Goal: Task Accomplishment & Management: Complete application form

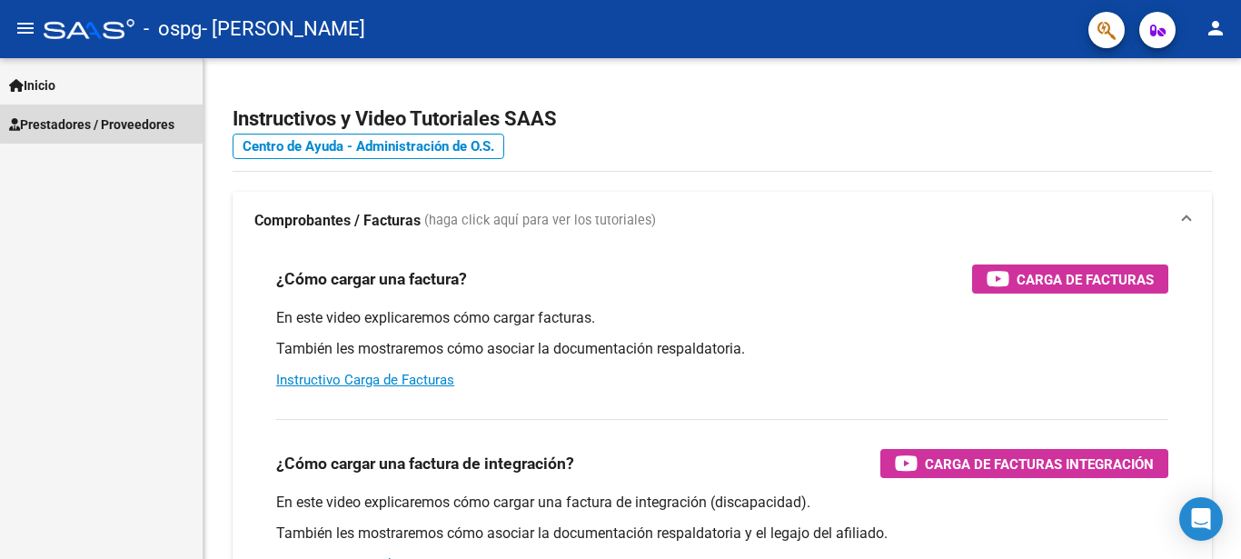
click at [130, 115] on span "Prestadores / Proveedores" at bounding box center [91, 124] width 165 height 20
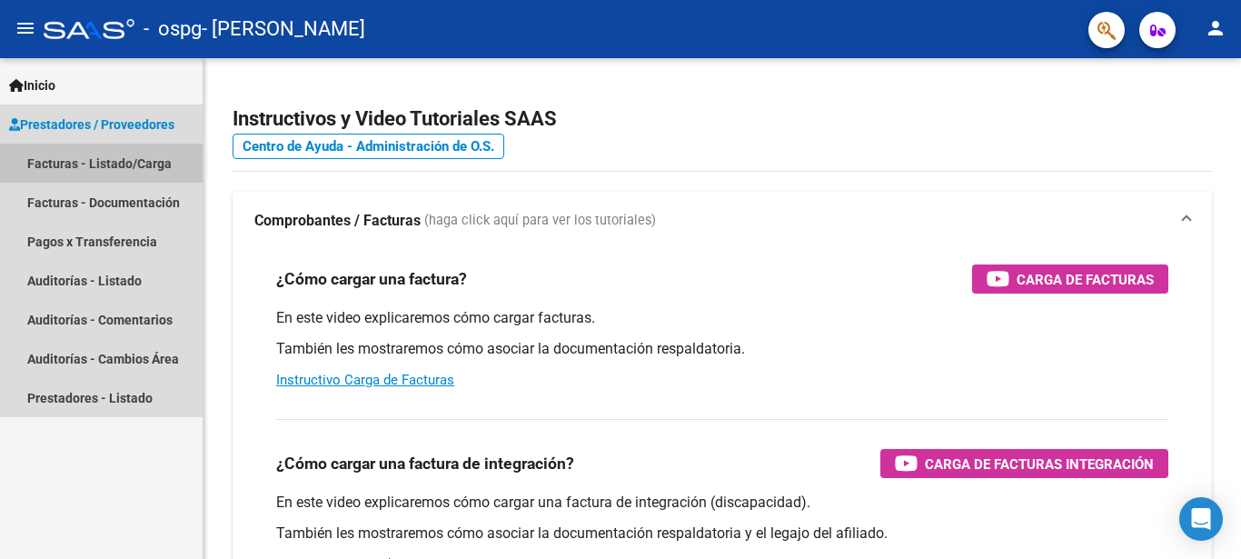
click at [134, 162] on link "Facturas - Listado/Carga" at bounding box center [101, 163] width 203 height 39
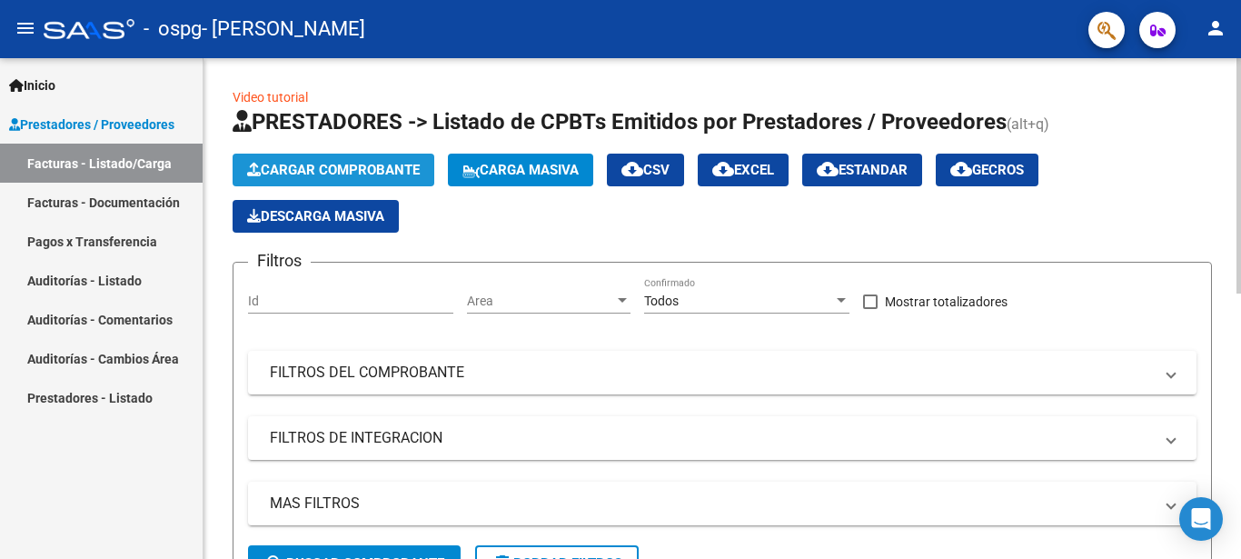
click at [302, 167] on span "Cargar Comprobante" at bounding box center [333, 170] width 173 height 16
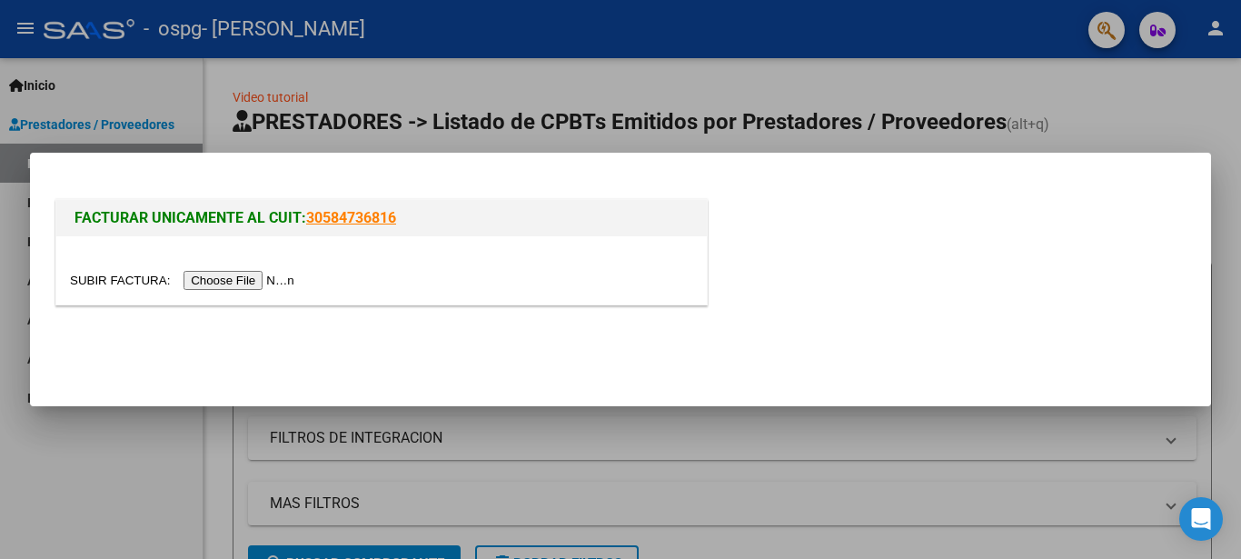
click at [101, 286] on input "file" at bounding box center [185, 280] width 230 height 19
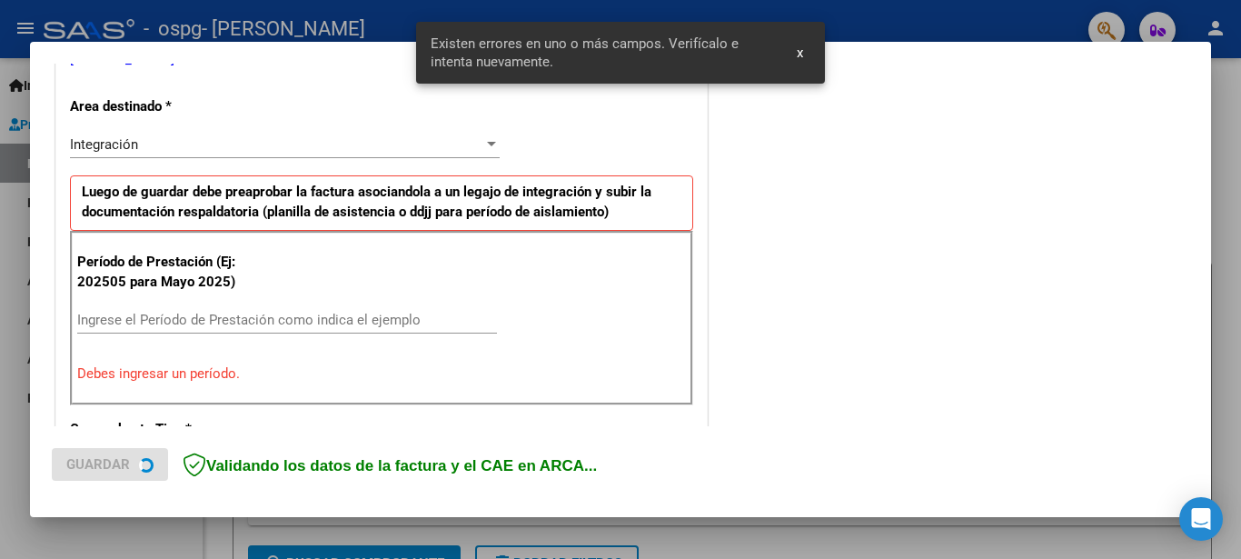
scroll to position [399, 0]
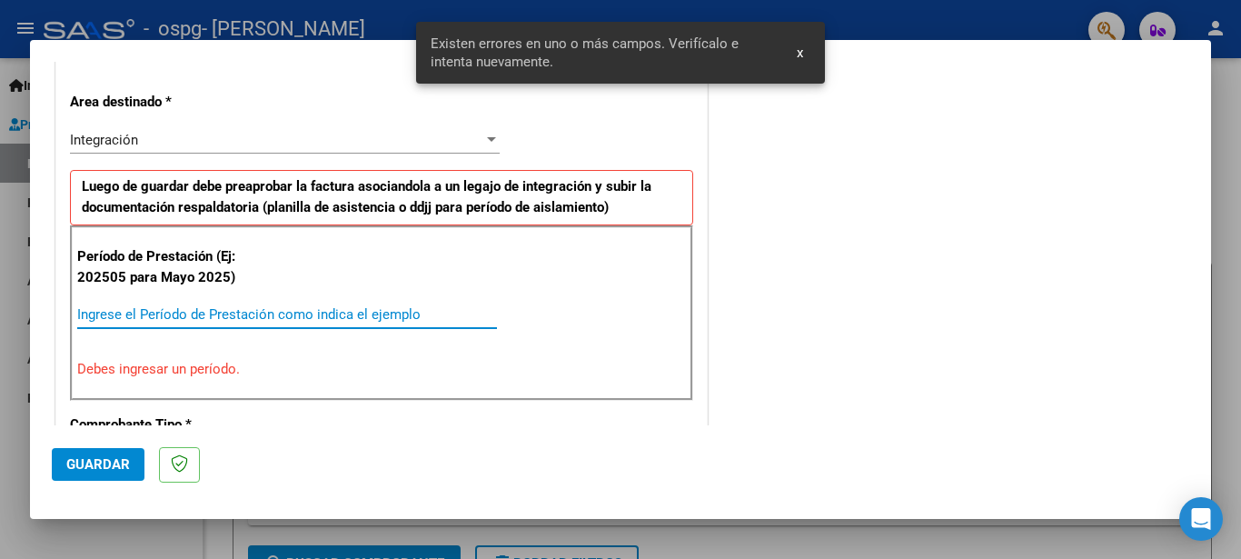
click at [263, 307] on input "Ingrese el Período de Prestación como indica el ejemplo" at bounding box center [287, 314] width 420 height 16
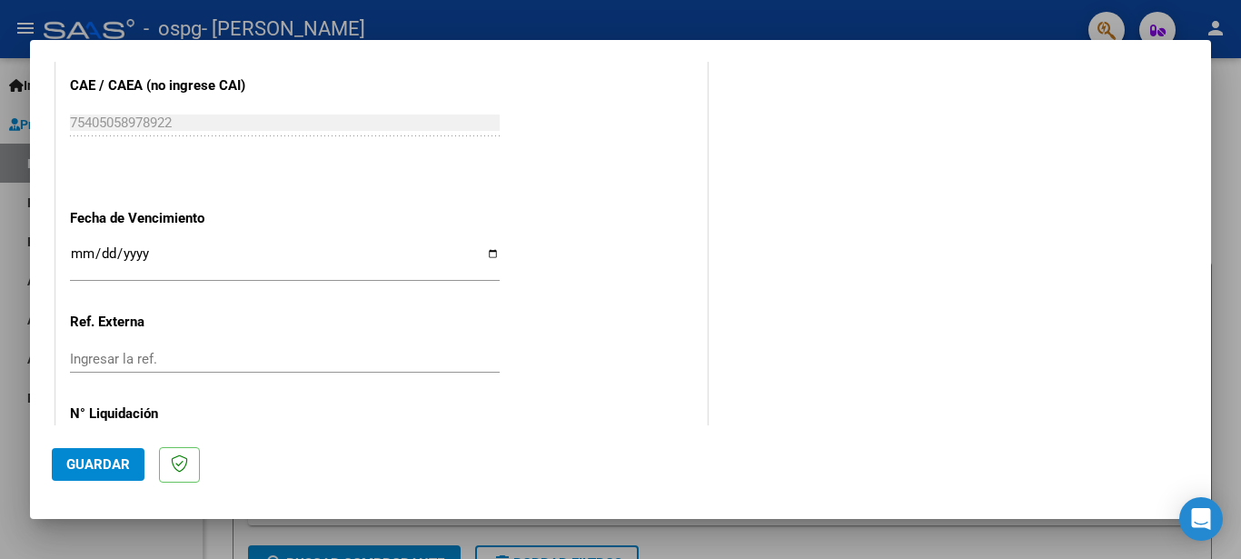
scroll to position [1184, 0]
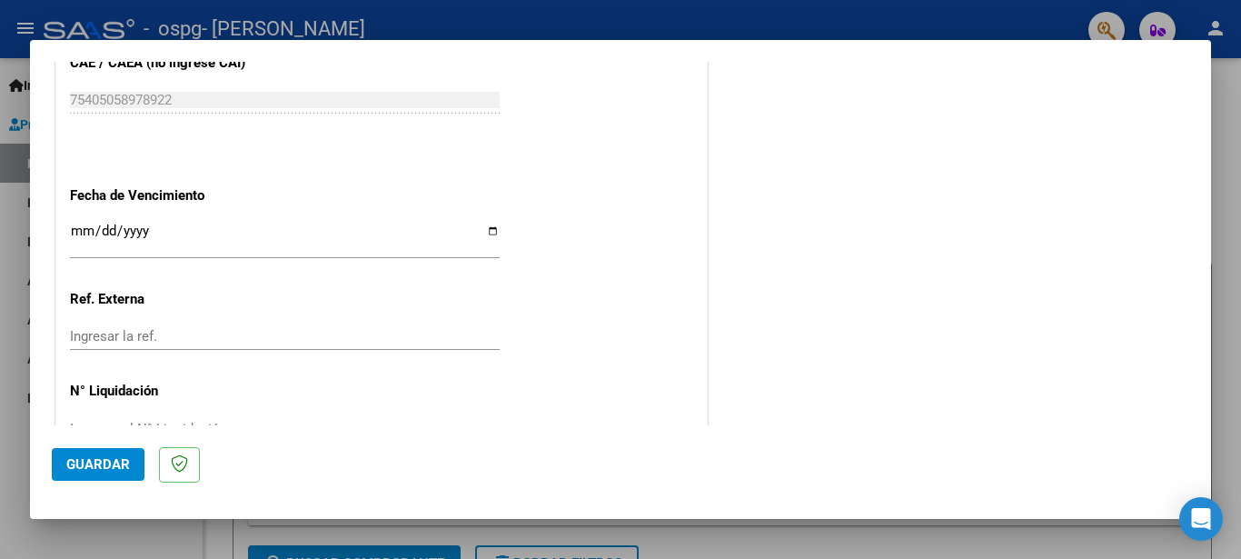
type input "202509"
click at [174, 223] on input "Ingresar la fecha" at bounding box center [285, 237] width 430 height 29
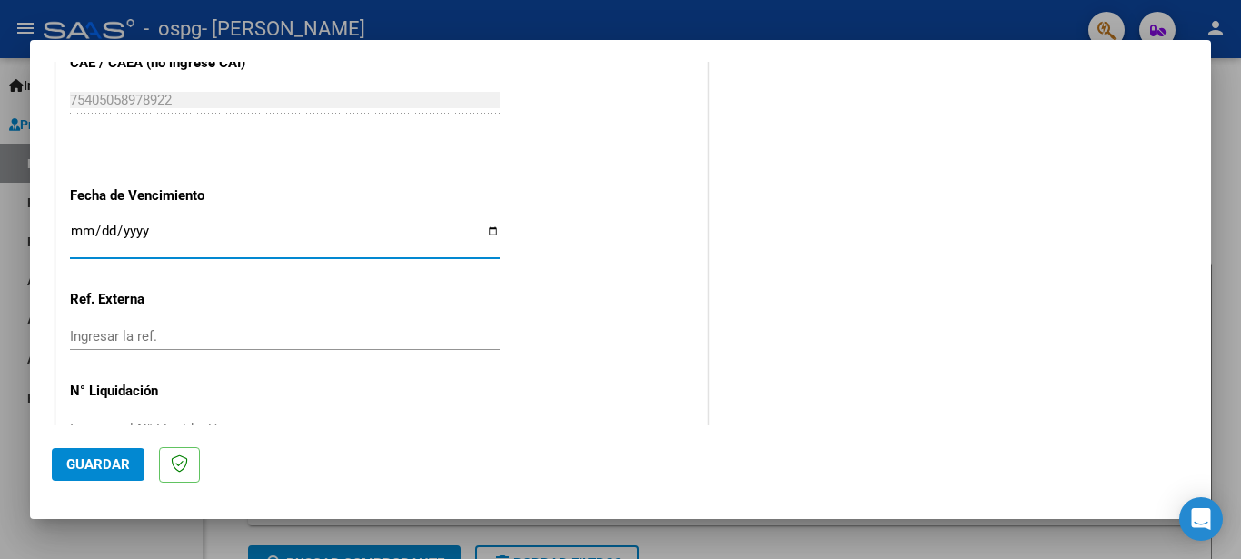
click at [483, 223] on input "Ingresar la fecha" at bounding box center [285, 237] width 430 height 29
type input "[DATE]"
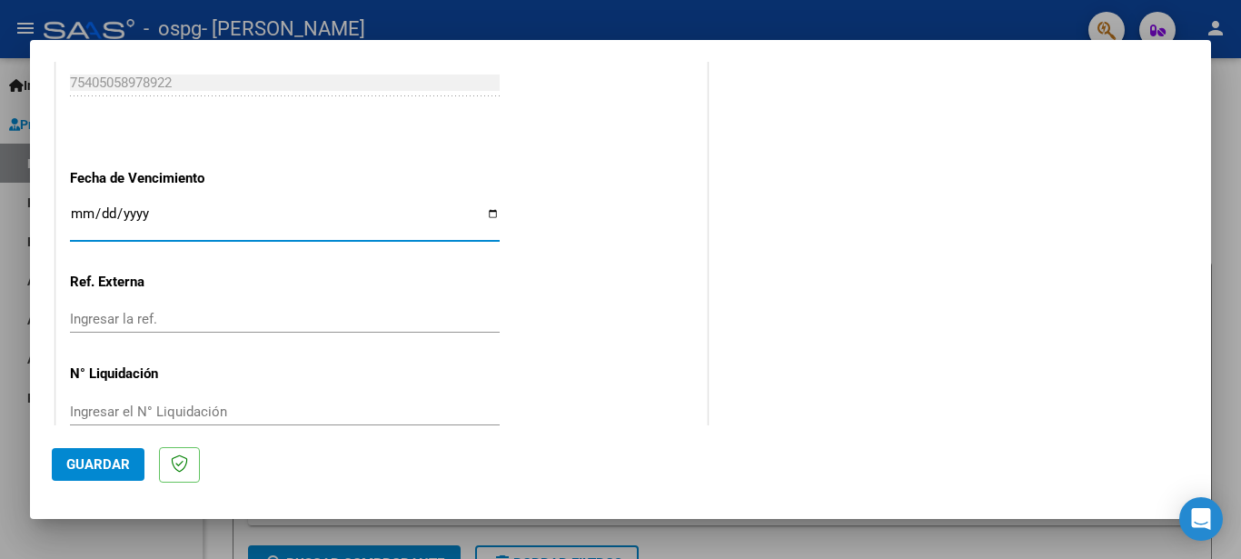
scroll to position [1214, 0]
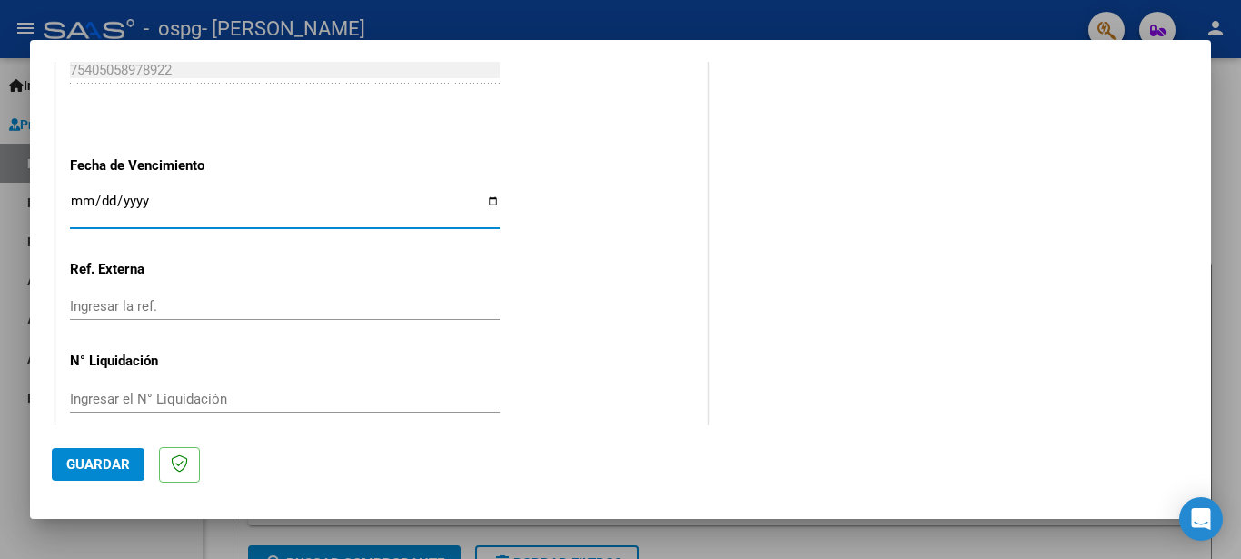
click at [104, 459] on span "Guardar" at bounding box center [98, 464] width 64 height 16
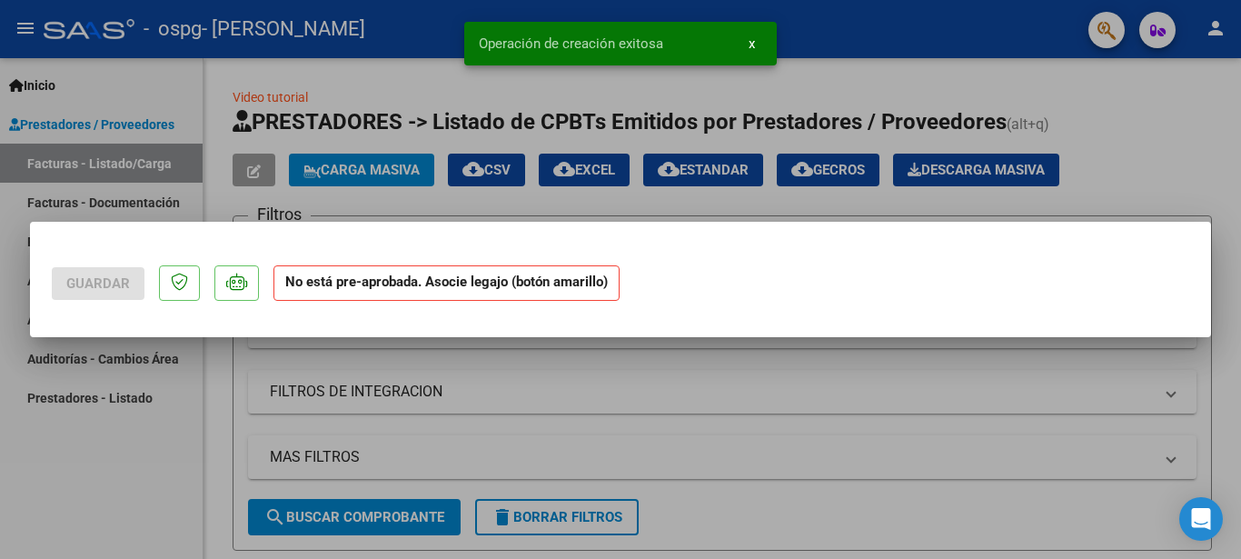
scroll to position [0, 0]
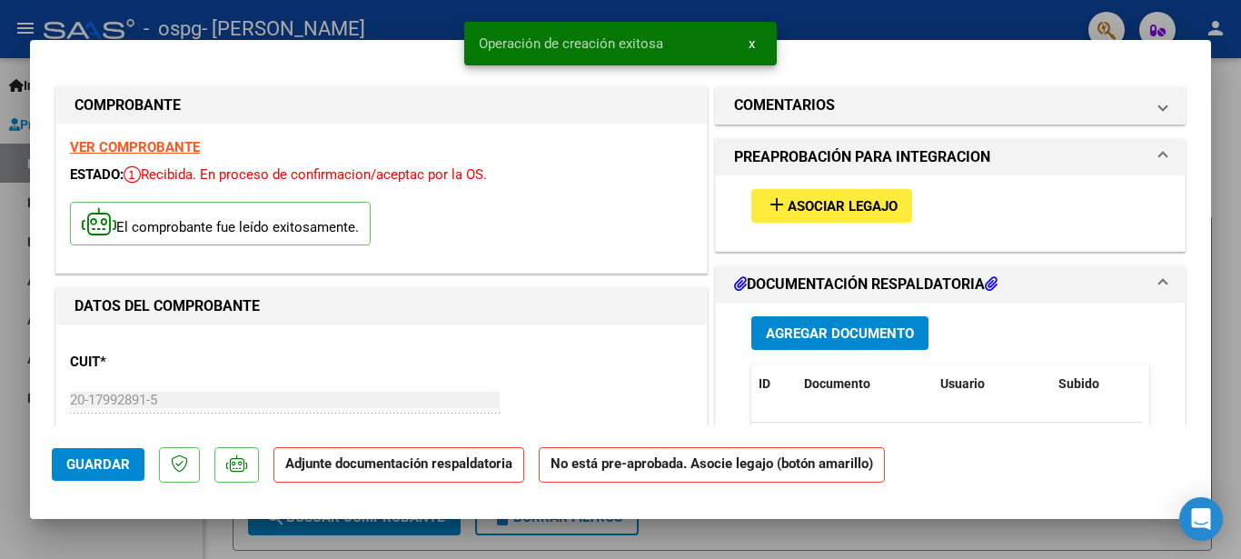
click at [833, 207] on span "Asociar Legajo" at bounding box center [843, 206] width 110 height 16
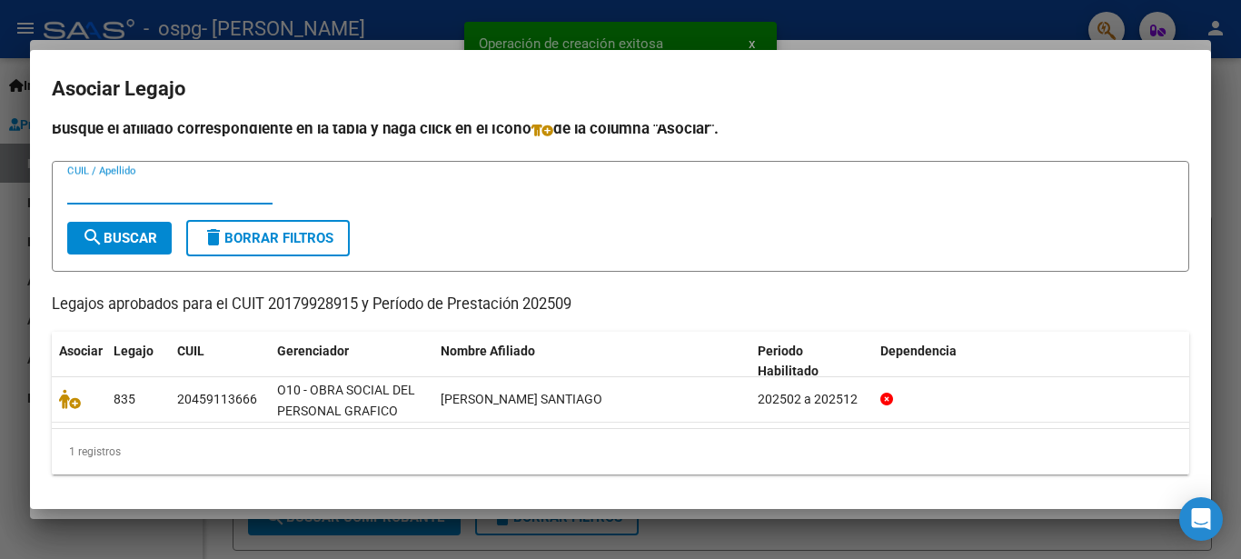
scroll to position [9, 0]
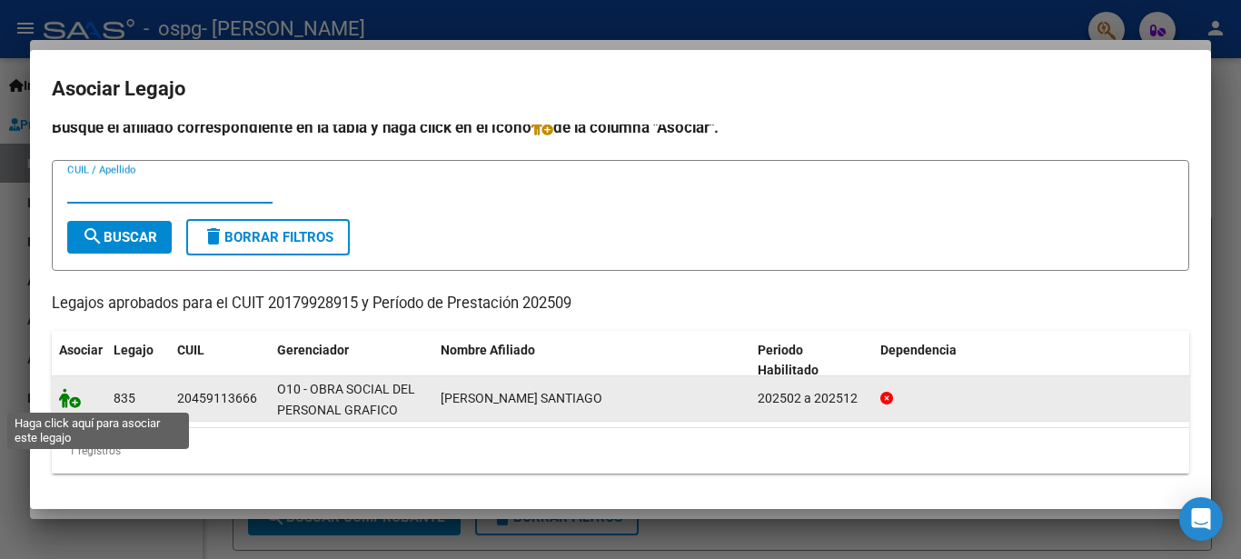
click at [64, 397] on icon at bounding box center [70, 398] width 22 height 20
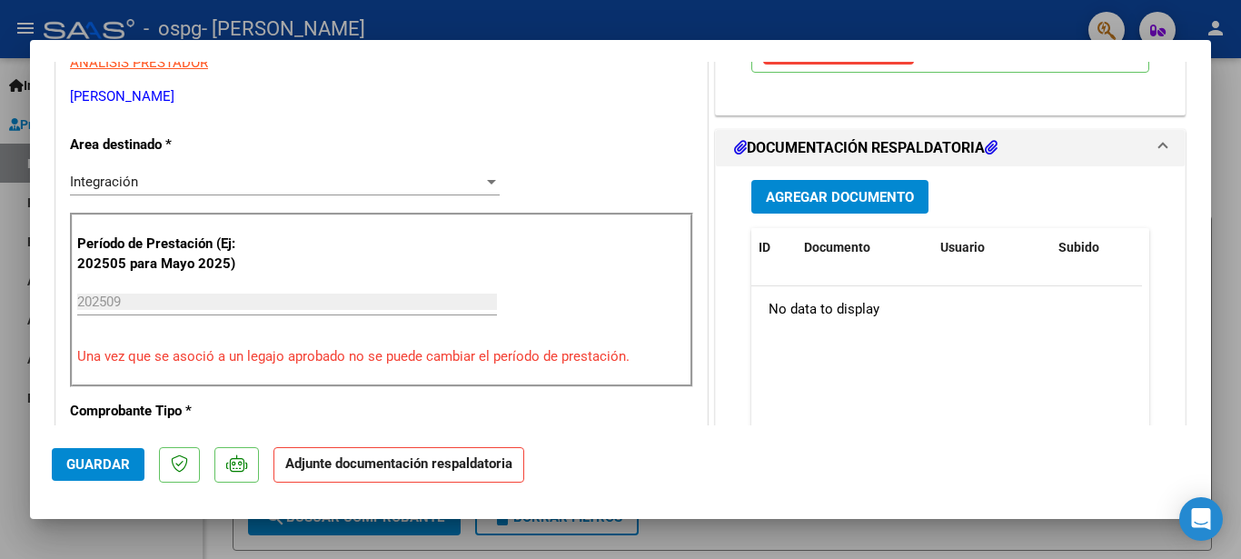
scroll to position [392, 0]
click at [774, 197] on span "Agregar Documento" at bounding box center [840, 196] width 148 height 16
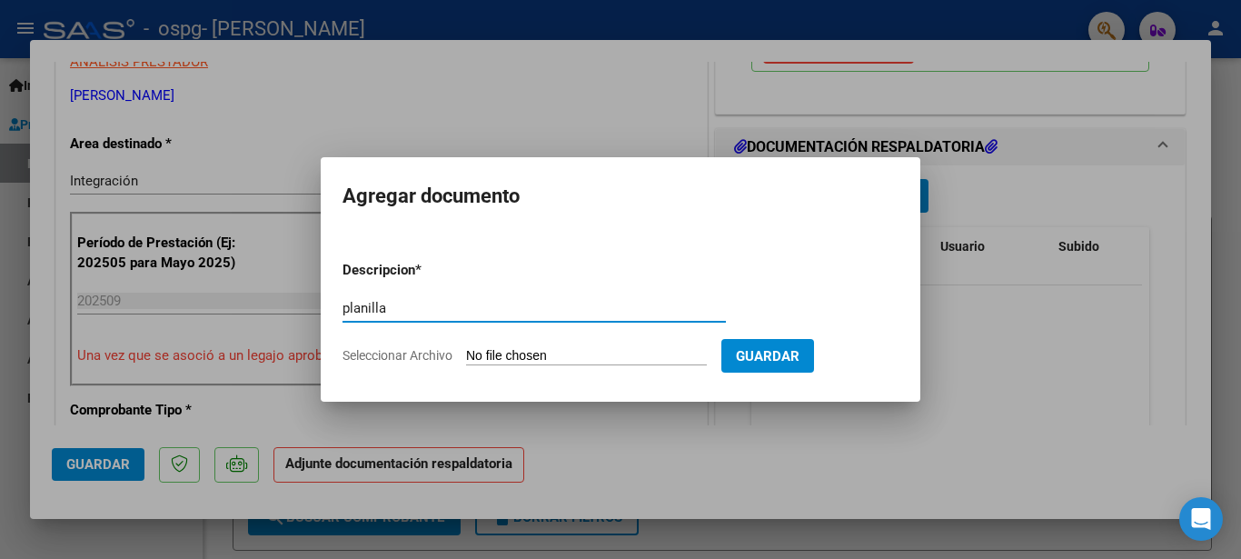
type input "planilla"
click at [506, 339] on form "Descripcion * planilla Escriba aquí una descripcion Seleccionar Archivo Guardar" at bounding box center [620, 312] width 556 height 133
click at [507, 348] on input "Seleccionar Archivo" at bounding box center [586, 356] width 241 height 17
type input "C:\fakepath\2025 09 Campo.pdf"
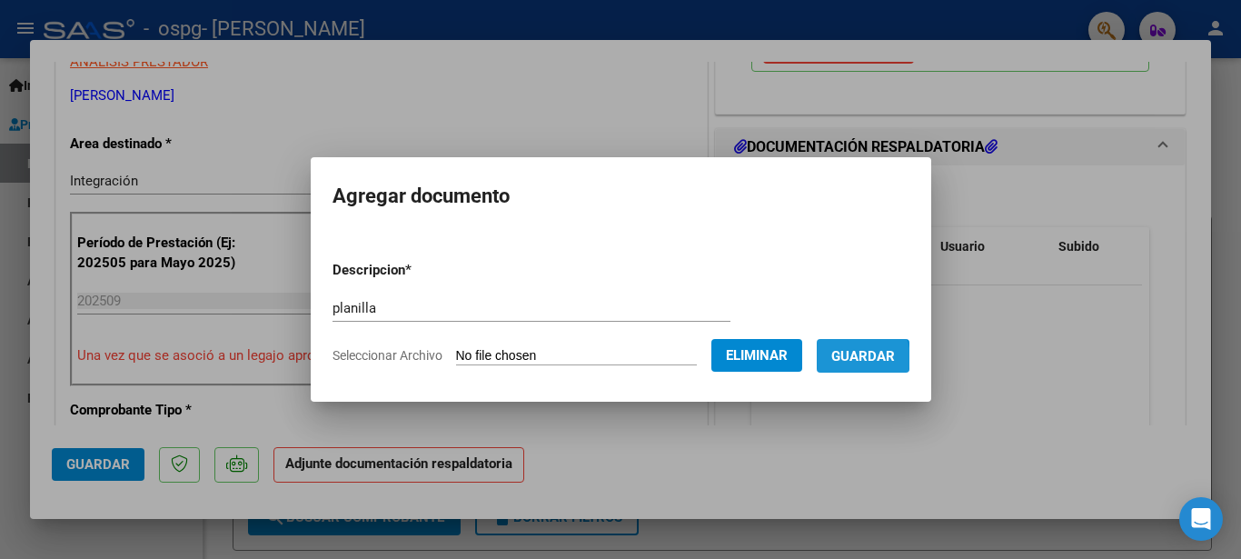
drag, startPoint x: 852, startPoint y: 357, endPoint x: 637, endPoint y: 394, distance: 218.5
click at [851, 357] on span "Guardar" at bounding box center [863, 356] width 64 height 16
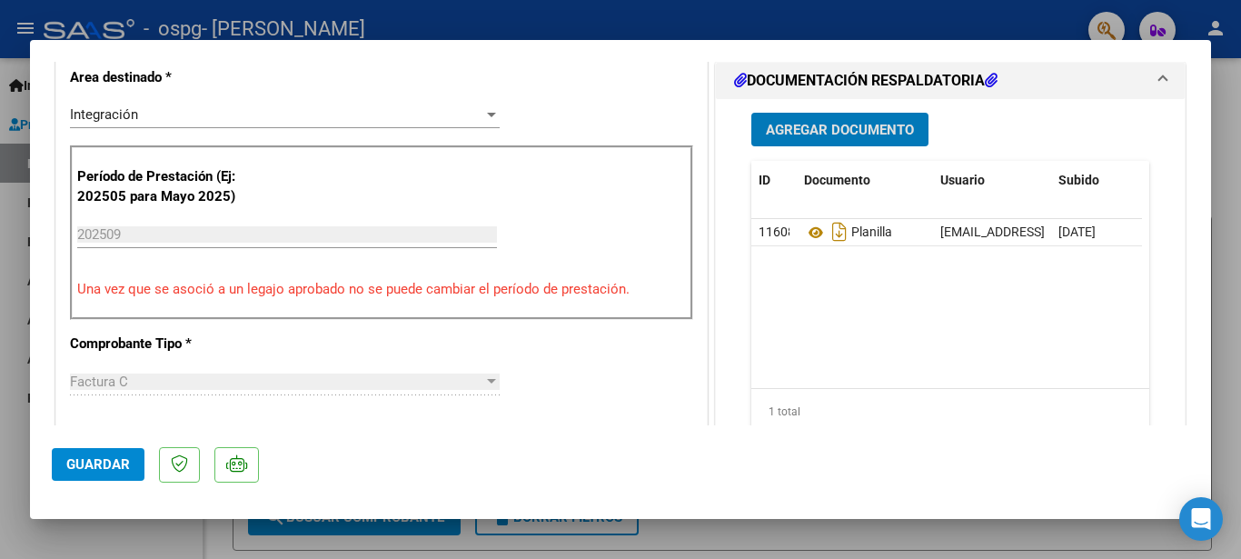
scroll to position [456, 0]
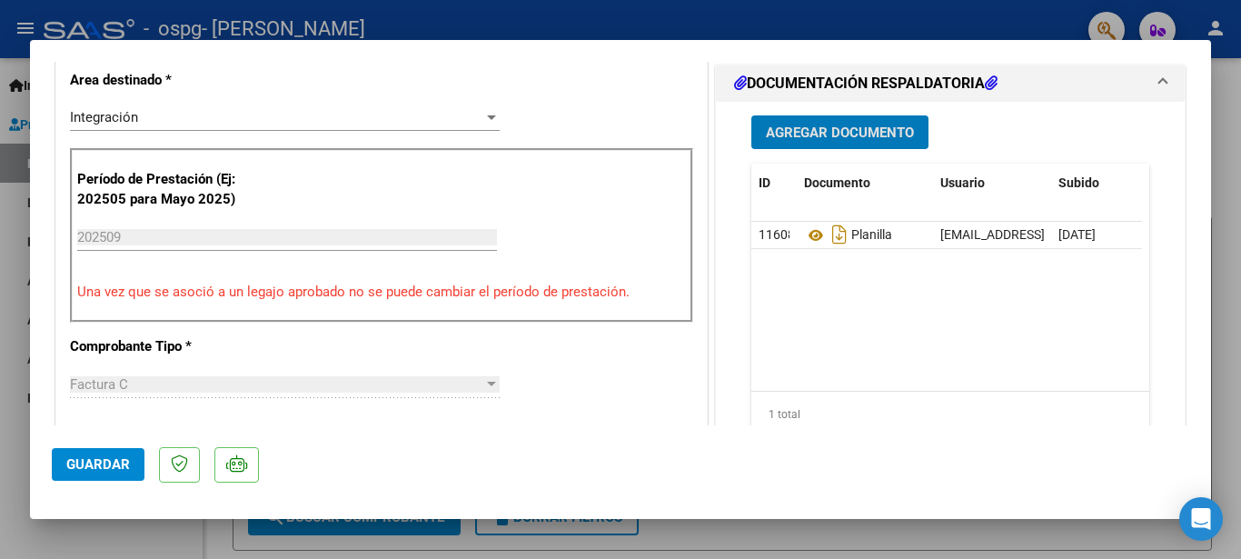
click at [104, 459] on span "Guardar" at bounding box center [98, 464] width 64 height 16
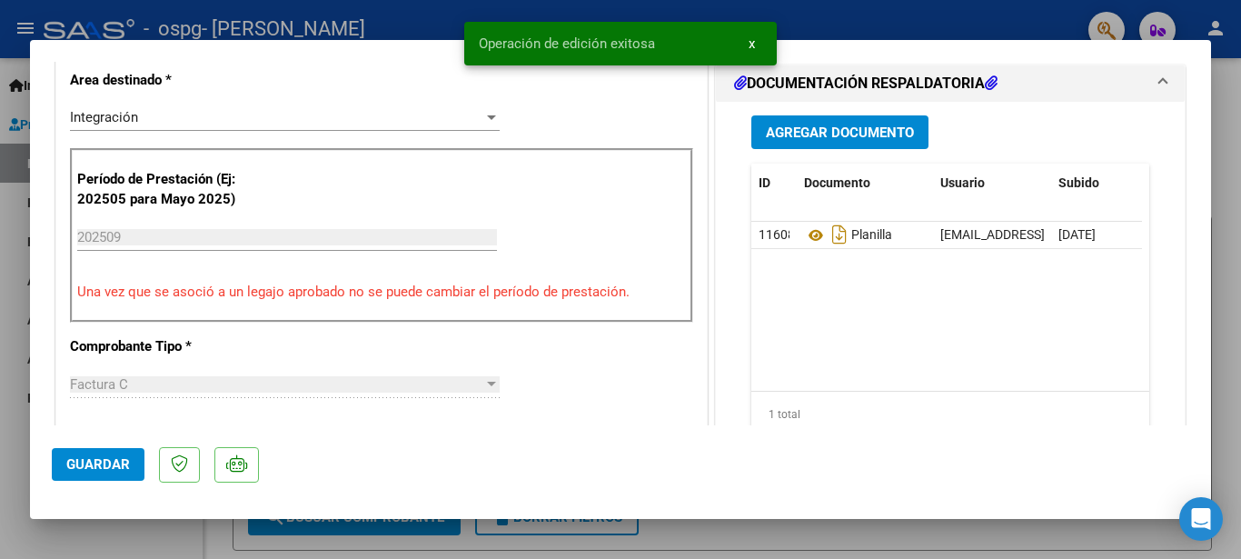
click at [794, 539] on div at bounding box center [620, 279] width 1241 height 559
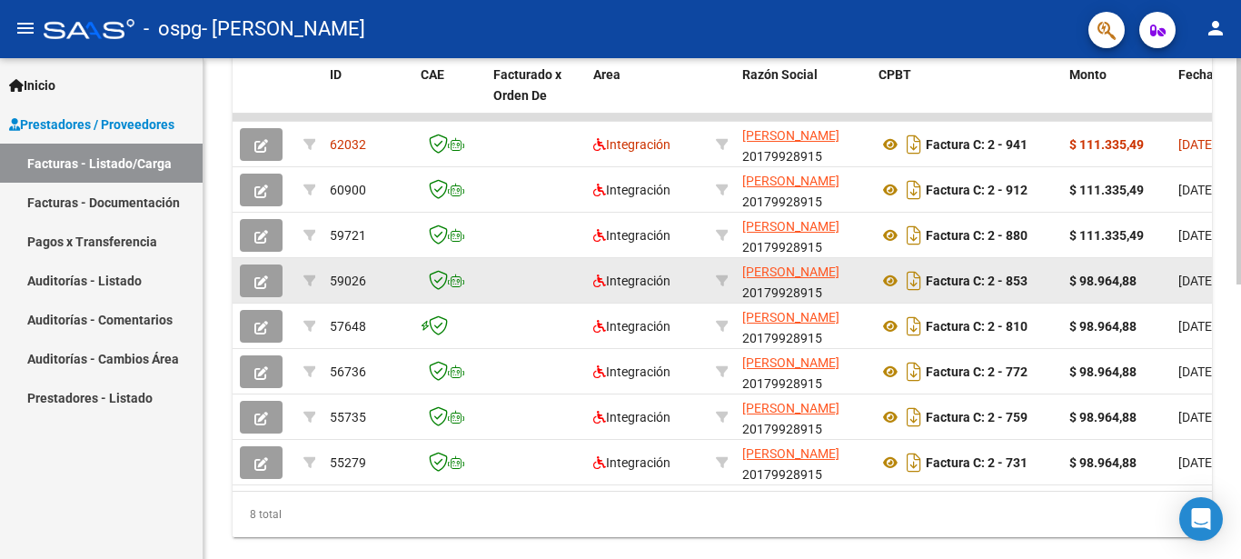
scroll to position [463, 0]
